Goal: Complete application form: Complete application form

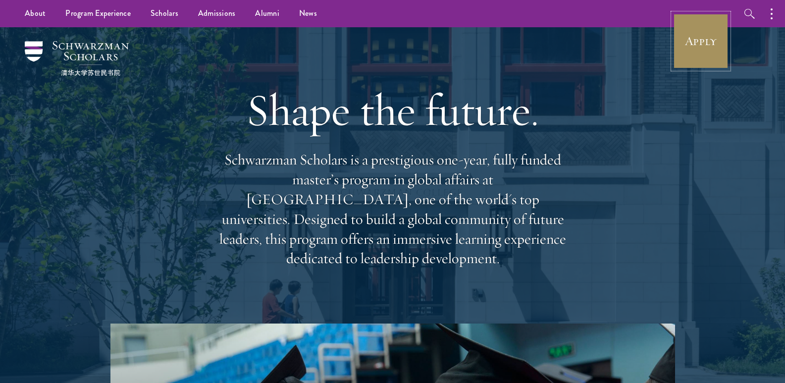
click at [694, 27] on link "Apply" at bounding box center [700, 40] width 55 height 55
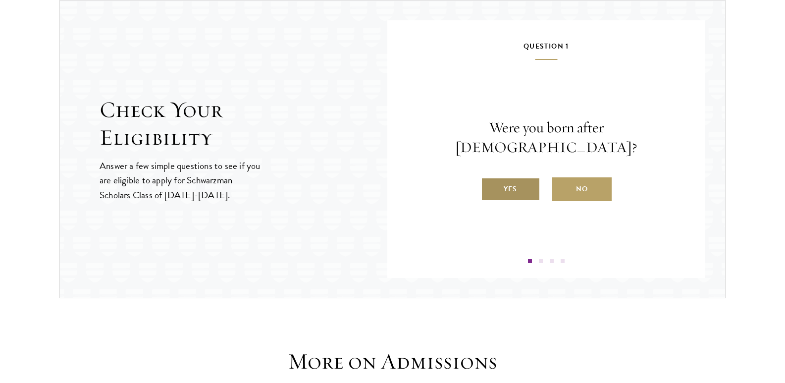
click at [514, 179] on label "Yes" at bounding box center [510, 189] width 59 height 24
click at [490, 179] on input "Yes" at bounding box center [485, 182] width 9 height 9
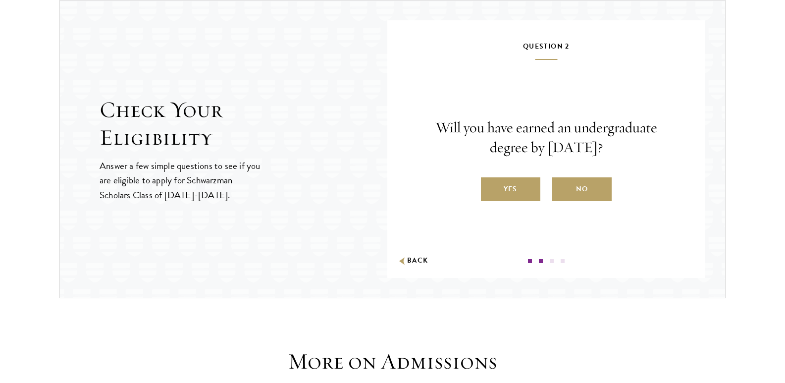
click at [514, 179] on label "Yes" at bounding box center [510, 189] width 59 height 24
click at [490, 179] on input "Yes" at bounding box center [485, 182] width 9 height 9
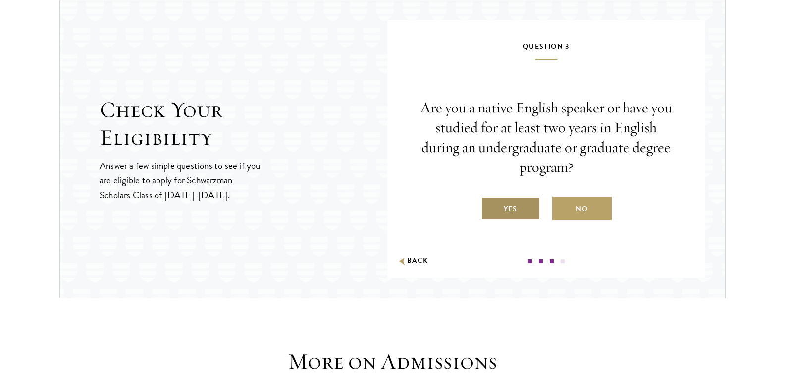
click at [505, 212] on label "Yes" at bounding box center [510, 209] width 59 height 24
click at [490, 207] on input "Yes" at bounding box center [485, 202] width 9 height 9
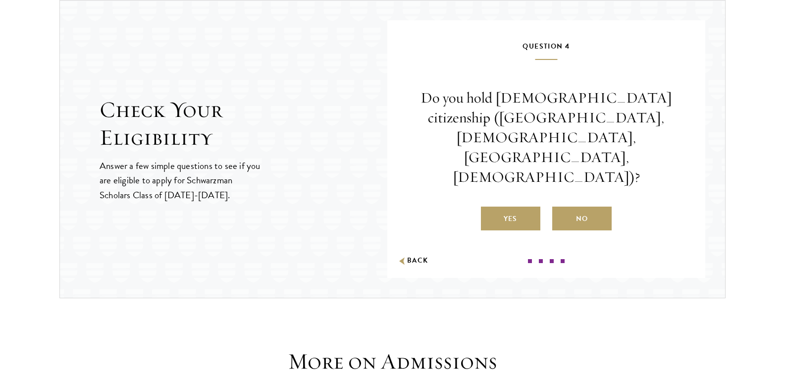
click at [505, 212] on div "Question 4 Do you hold Chinese citizenship (Chinese mainland, Hong Kong, Macau,…" at bounding box center [546, 151] width 258 height 223
click at [584, 206] on label "No" at bounding box center [581, 218] width 59 height 24
click at [561, 208] on input "No" at bounding box center [556, 212] width 9 height 9
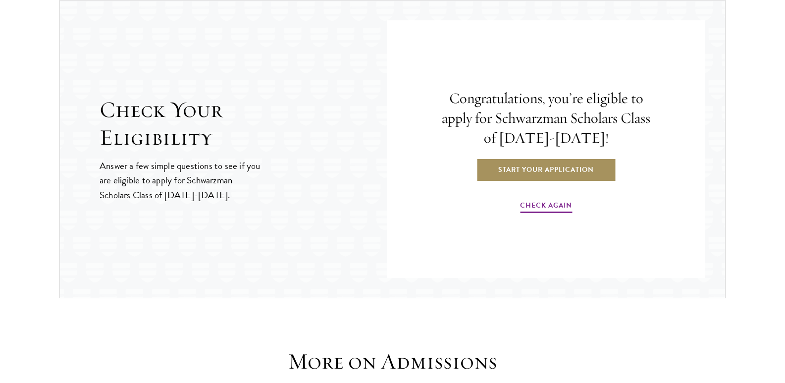
click at [551, 171] on link "Start Your Application" at bounding box center [546, 169] width 140 height 24
